Goal: Information Seeking & Learning: Learn about a topic

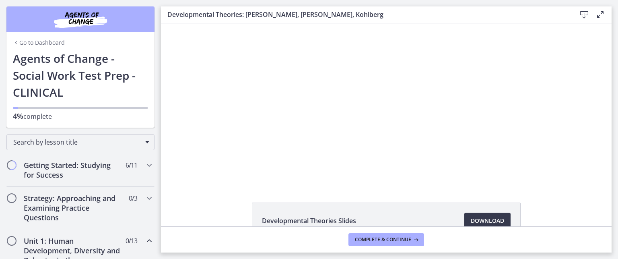
scroll to position [224, 0]
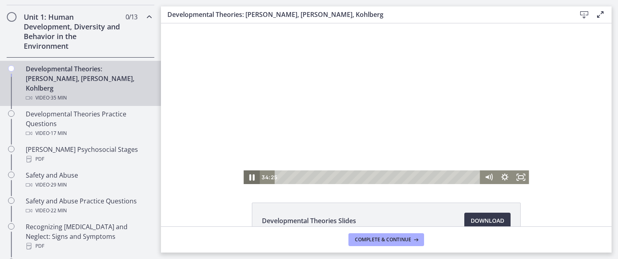
click at [248, 179] on icon "Pause" at bounding box center [251, 177] width 19 height 17
click at [277, 117] on div at bounding box center [386, 103] width 285 height 161
click at [273, 113] on div at bounding box center [386, 103] width 285 height 161
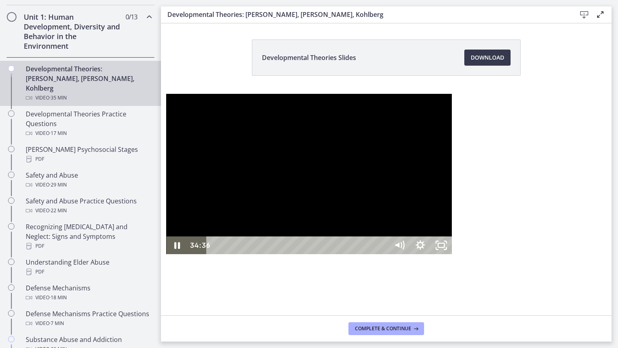
click at [166, 192] on div at bounding box center [308, 174] width 285 height 161
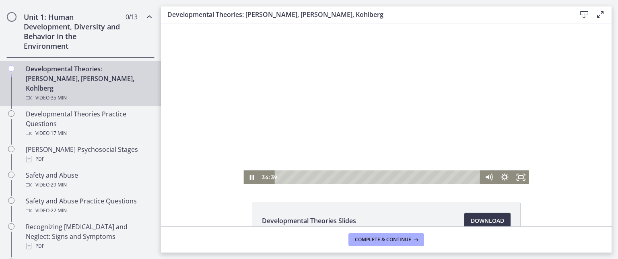
click at [293, 113] on div at bounding box center [386, 103] width 285 height 161
click at [250, 178] on icon "Play Video" at bounding box center [252, 177] width 5 height 7
click at [296, 118] on div at bounding box center [386, 103] width 285 height 161
click at [291, 116] on div at bounding box center [386, 103] width 285 height 161
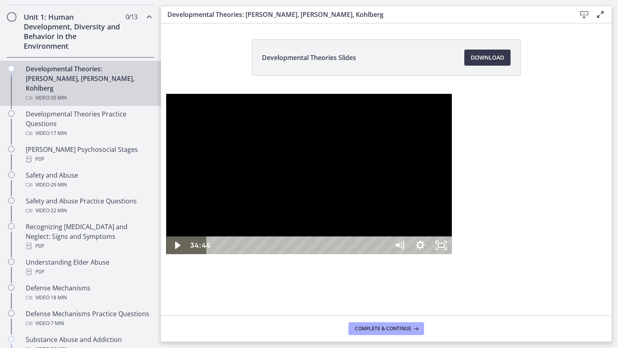
click at [166, 192] on div at bounding box center [308, 174] width 285 height 161
click at [279, 94] on div at bounding box center [308, 174] width 285 height 161
click at [296, 156] on div at bounding box center [308, 174] width 285 height 161
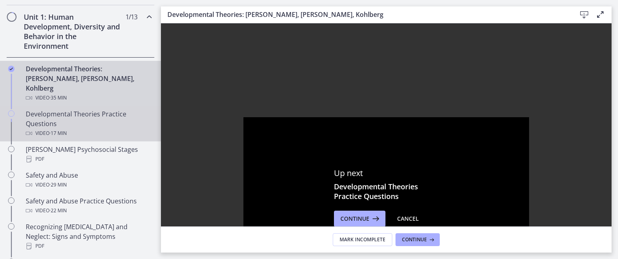
click at [10, 110] on icon "Chapters" at bounding box center [11, 113] width 6 height 6
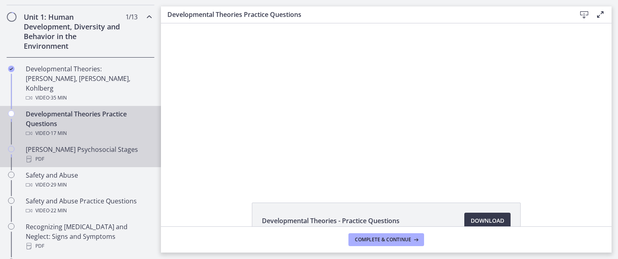
click at [32, 154] on div "PDF" at bounding box center [89, 159] width 126 height 10
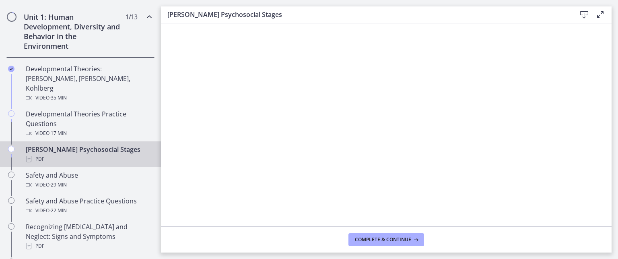
drag, startPoint x: 614, startPoint y: 80, endPoint x: 613, endPoint y: 188, distance: 107.9
click at [618, 241] on main "[PERSON_NAME] Psychosocial Stages Download Enable fullscreen Complete & continue" at bounding box center [389, 129] width 457 height 259
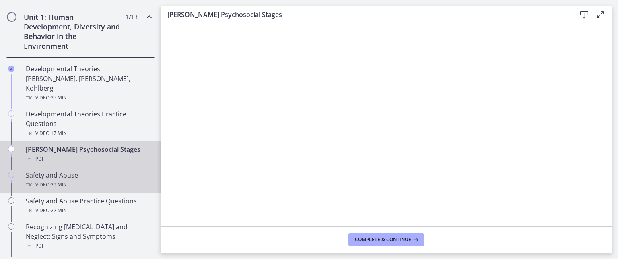
click at [12, 171] on icon "Chapters" at bounding box center [11, 174] width 6 height 6
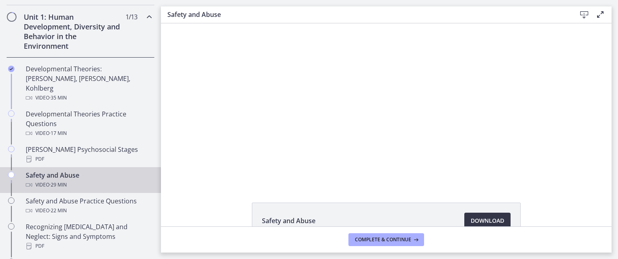
click at [485, 225] on span "Download Opens in a new window" at bounding box center [487, 221] width 33 height 10
click at [190, 196] on div "Safety and Abuse Download Opens in a new window" at bounding box center [386, 124] width 451 height 203
click at [211, 187] on div "Safety and Abuse Download Opens in a new window" at bounding box center [386, 124] width 451 height 203
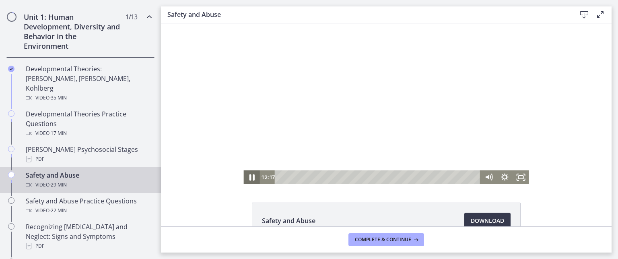
click at [250, 175] on icon "Pause" at bounding box center [251, 177] width 5 height 6
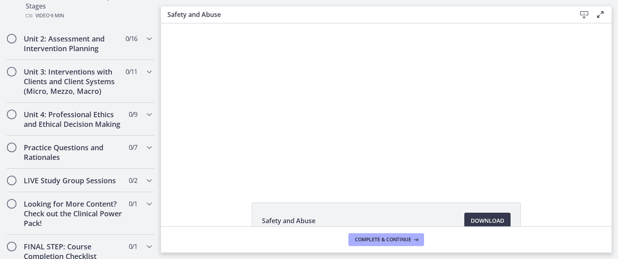
scroll to position [665, 0]
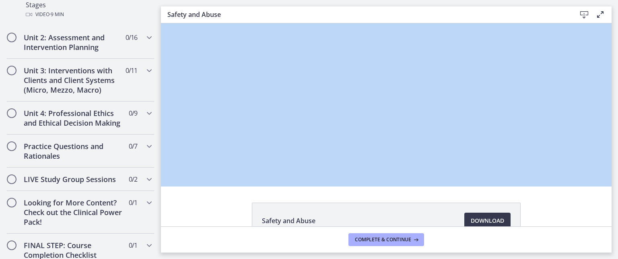
drag, startPoint x: 322, startPoint y: 219, endPoint x: 176, endPoint y: 148, distance: 162.4
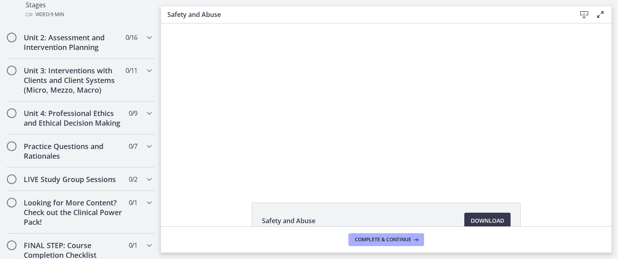
click at [198, 143] on div "The video is loading... Click for sound @keyframes VOLUME_SMALL_WAVE_FLASH { 0%…" at bounding box center [386, 103] width 451 height 161
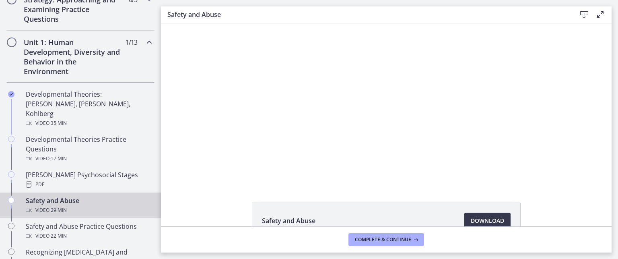
drag, startPoint x: 157, startPoint y: 184, endPoint x: 305, endPoint y: 104, distance: 168.6
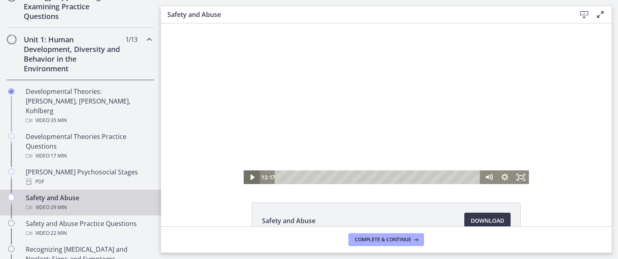
click at [250, 178] on icon "Play Video" at bounding box center [252, 177] width 4 height 6
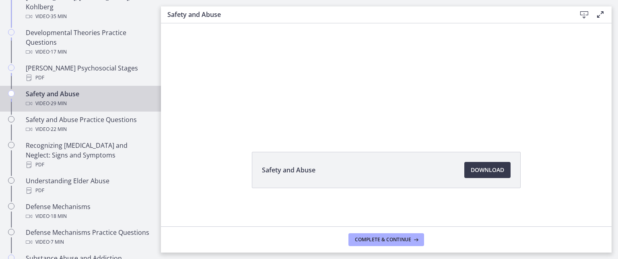
scroll to position [306, 0]
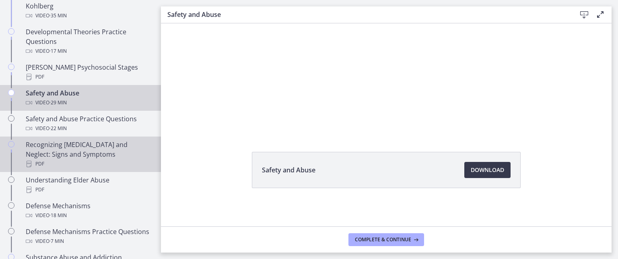
click at [43, 140] on div "Recognizing [MEDICAL_DATA] and Neglect: Signs and Symptoms PDF" at bounding box center [89, 154] width 126 height 29
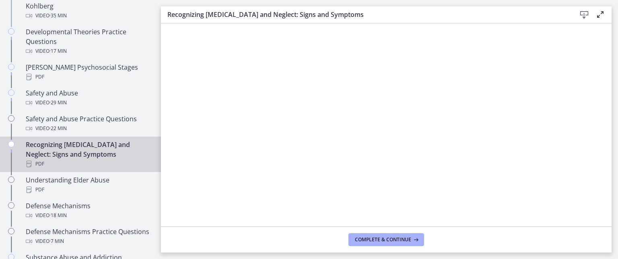
click at [11, 141] on icon "Chapters" at bounding box center [11, 144] width 6 height 6
click at [386, 238] on span "Complete & continue" at bounding box center [383, 239] width 56 height 6
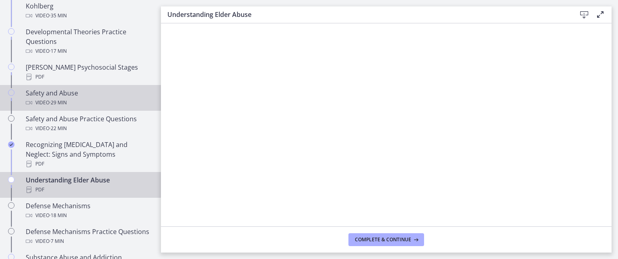
click at [11, 89] on icon "Chapters" at bounding box center [11, 92] width 6 height 6
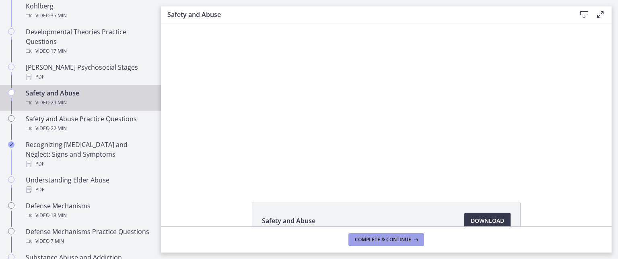
click at [377, 241] on span "Complete & continue" at bounding box center [383, 239] width 56 height 6
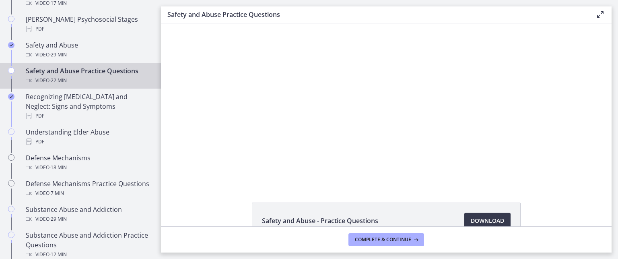
scroll to position [361, 0]
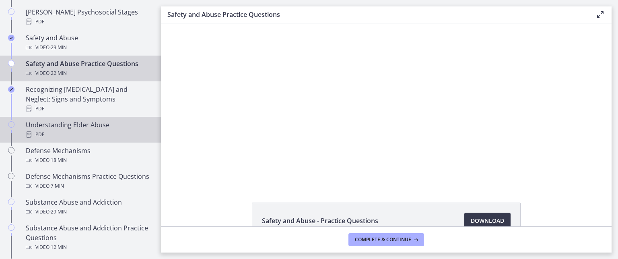
click at [12, 121] on icon "Chapters" at bounding box center [11, 124] width 6 height 6
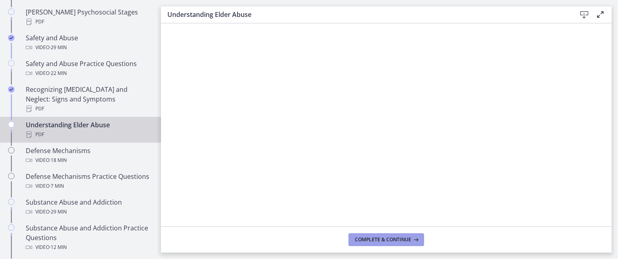
click at [395, 239] on span "Complete & continue" at bounding box center [383, 239] width 56 height 6
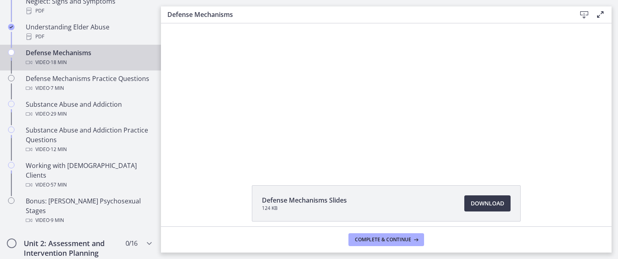
scroll to position [19, 0]
drag, startPoint x: 522, startPoint y: 194, endPoint x: 528, endPoint y: 198, distance: 7.1
click at [524, 194] on div "Defense Mechanisms Slides 124 KB Download Opens in a new window" at bounding box center [387, 220] width 282 height 75
click at [191, 186] on div "Defense Mechanisms Slides 124 KB Download Opens in a new window" at bounding box center [386, 220] width 451 height 75
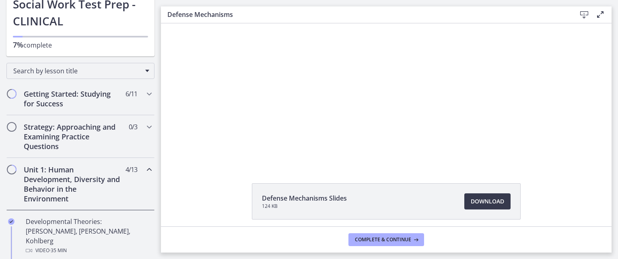
scroll to position [72, 0]
click at [14, 166] on span "Chapters" at bounding box center [12, 168] width 8 height 8
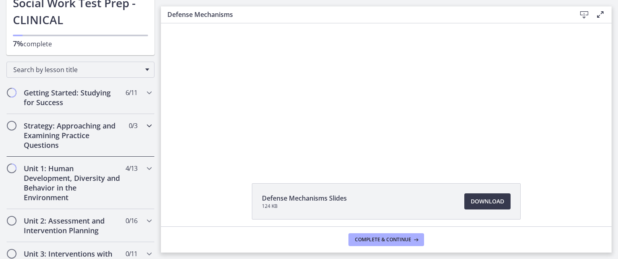
click at [10, 122] on span "Chapters" at bounding box center [12, 126] width 8 height 8
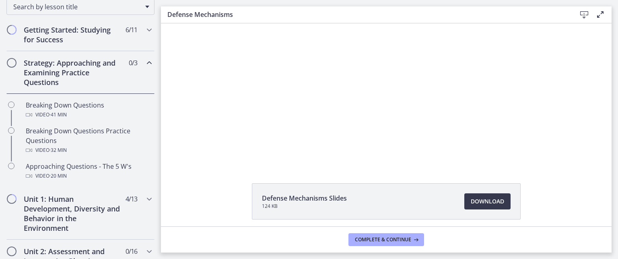
scroll to position [136, 0]
drag, startPoint x: 159, startPoint y: 40, endPoint x: 0, endPoint y: 57, distance: 159.4
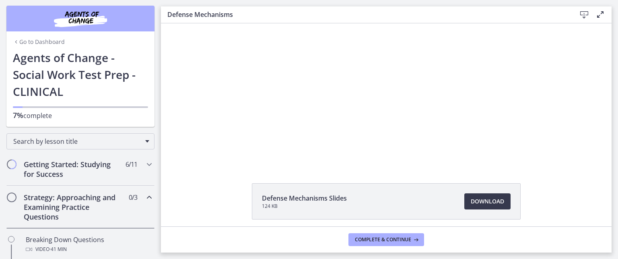
scroll to position [0, 0]
click at [382, 241] on span "Complete & continue" at bounding box center [383, 239] width 56 height 6
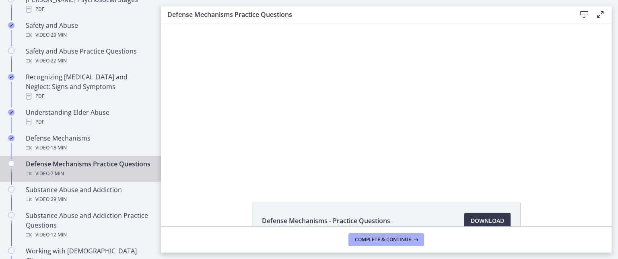
scroll to position [394, 0]
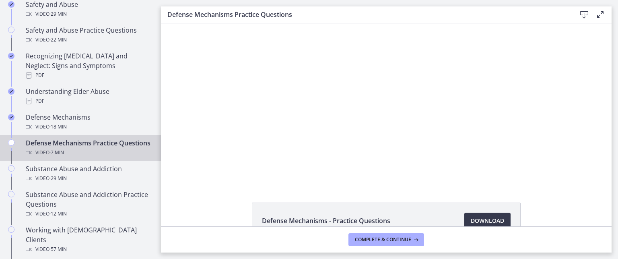
drag, startPoint x: 158, startPoint y: 60, endPoint x: 10, endPoint y: 127, distance: 162.5
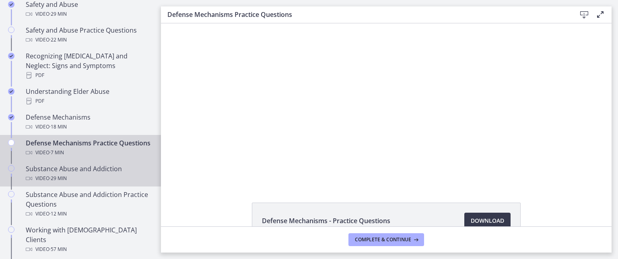
click at [11, 165] on icon "Chapters" at bounding box center [11, 168] width 6 height 6
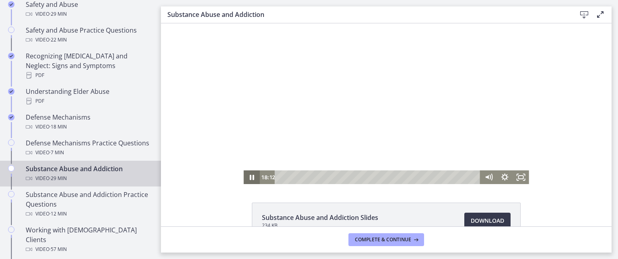
click at [251, 177] on icon "Pause" at bounding box center [252, 177] width 4 height 5
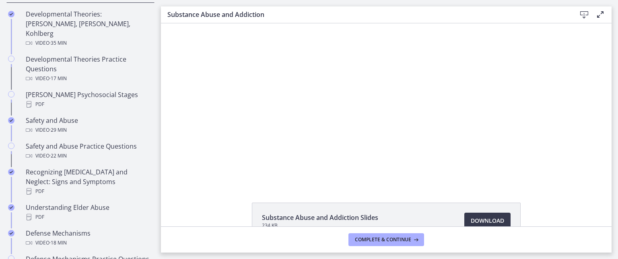
scroll to position [228, 0]
